Goal: Find contact information: Find contact information

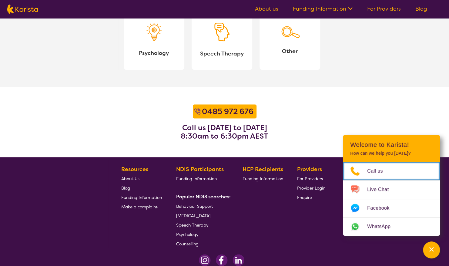
scroll to position [751, 0]
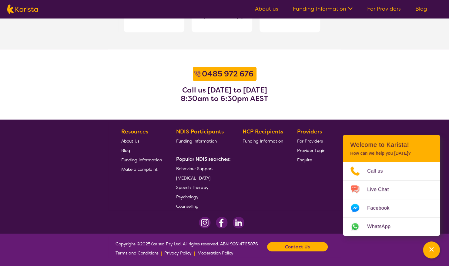
click at [303, 159] on span "Enquire" at bounding box center [304, 159] width 15 height 5
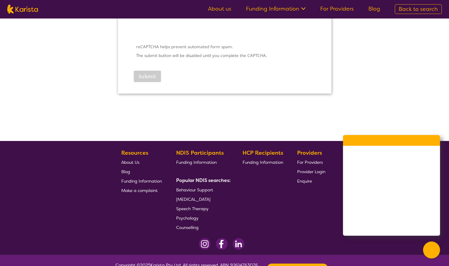
scroll to position [921, 0]
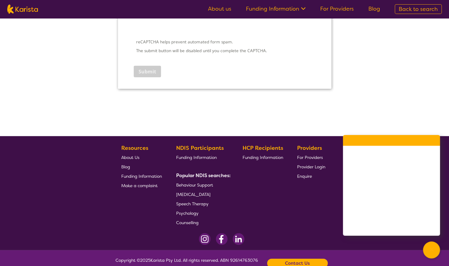
click at [86, 105] on span "About Us" at bounding box center [86, 105] width 0 height 0
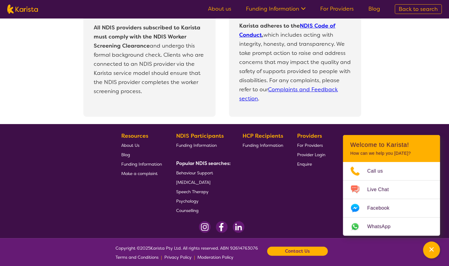
scroll to position [1306, 0]
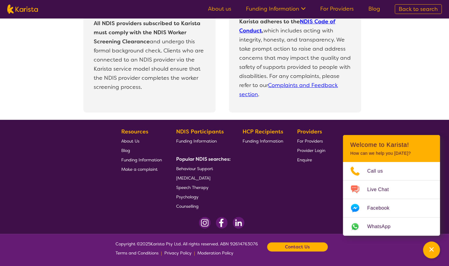
click at [297, 244] on b "Contact Us" at bounding box center [297, 246] width 25 height 9
click at [299, 247] on b "Contact Us" at bounding box center [297, 246] width 25 height 9
